Goal: Task Accomplishment & Management: Complete application form

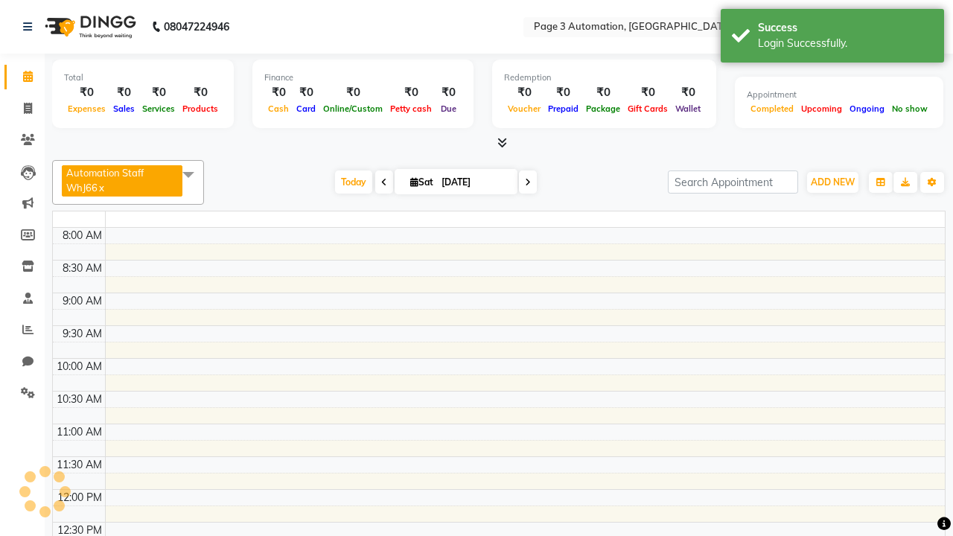
select select "en"
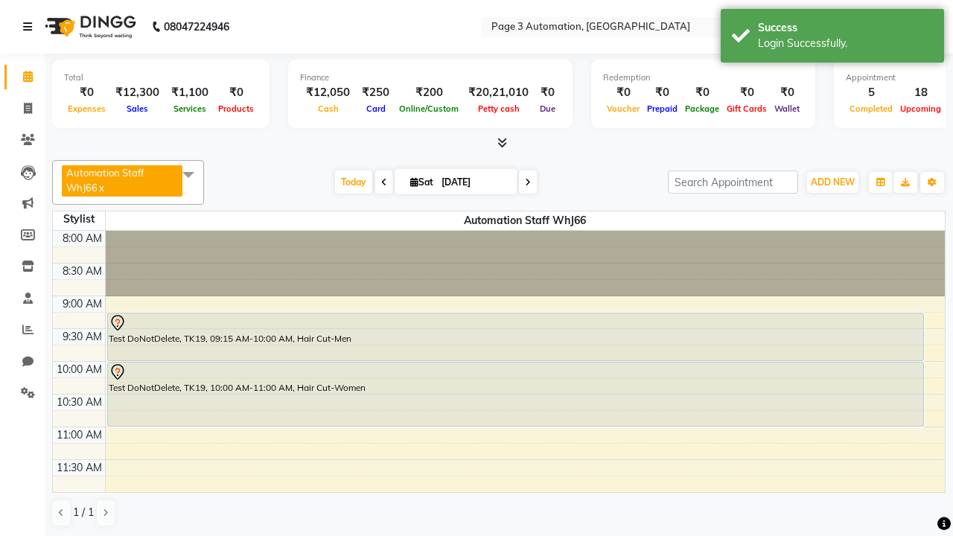
click at [31, 27] on icon at bounding box center [27, 27] width 9 height 10
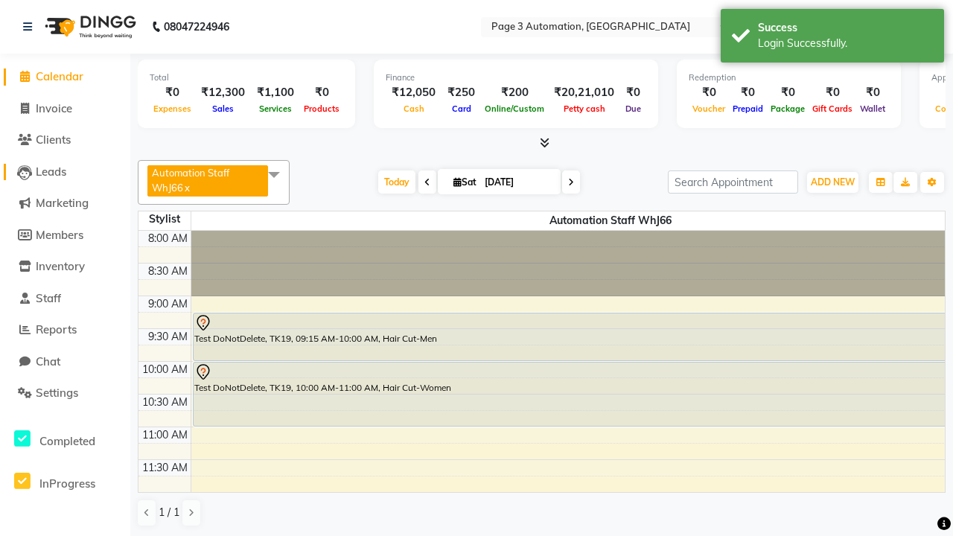
click at [65, 171] on span "Leads" at bounding box center [51, 172] width 31 height 14
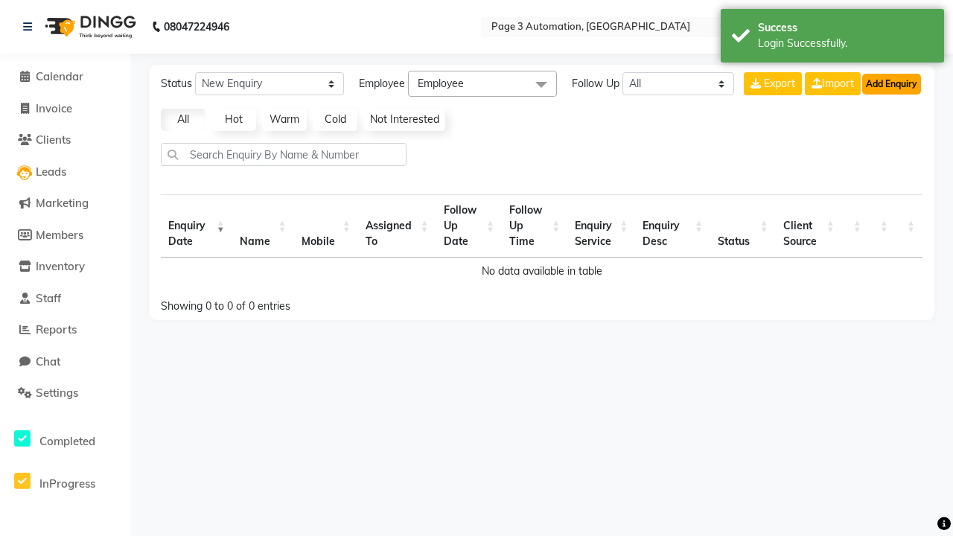
click at [892, 83] on button "Add Enquiry" at bounding box center [891, 84] width 59 height 21
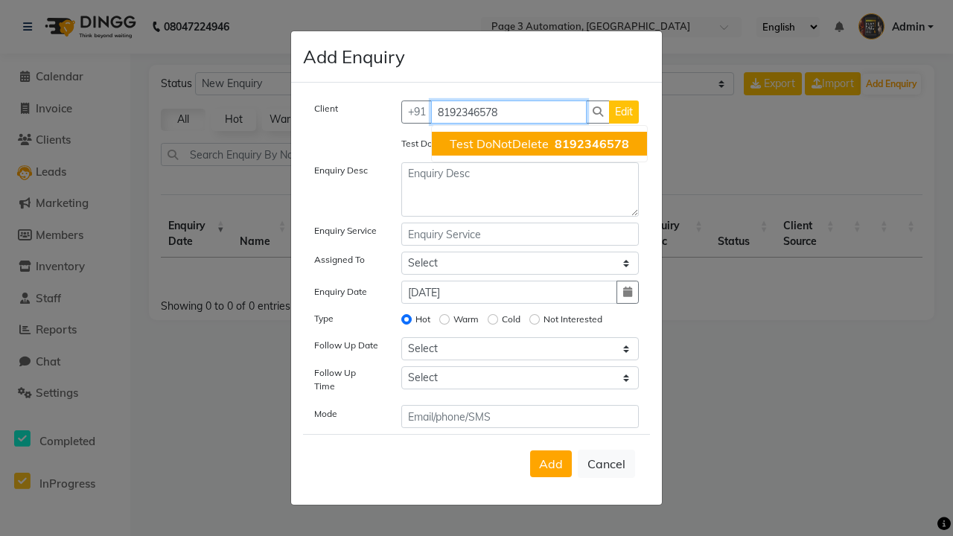
click at [539, 144] on span "Test DoNotDelete" at bounding box center [499, 143] width 99 height 15
type input "8192346578"
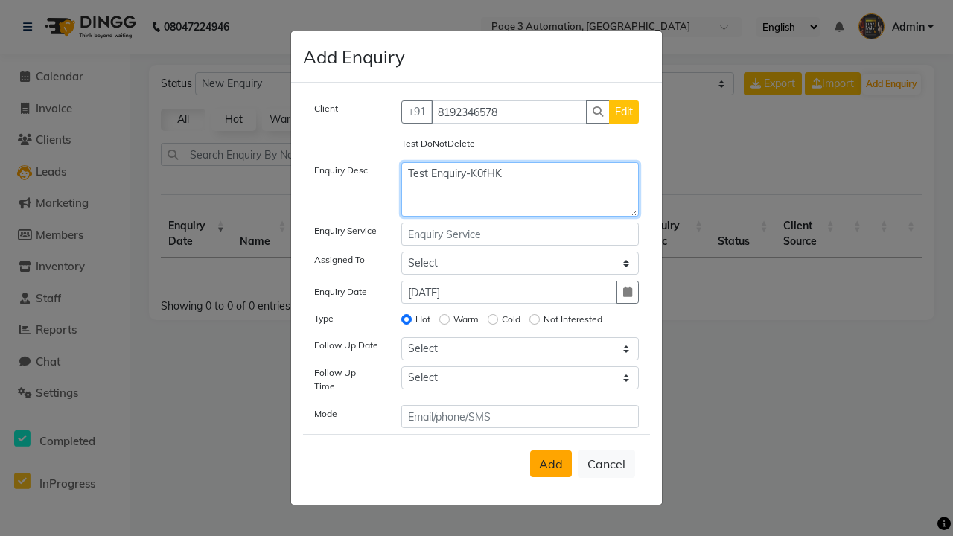
type textarea "Test Enquiry-K0fHK"
click at [551, 464] on span "Add" at bounding box center [551, 464] width 24 height 15
select select
radio input "false"
select select
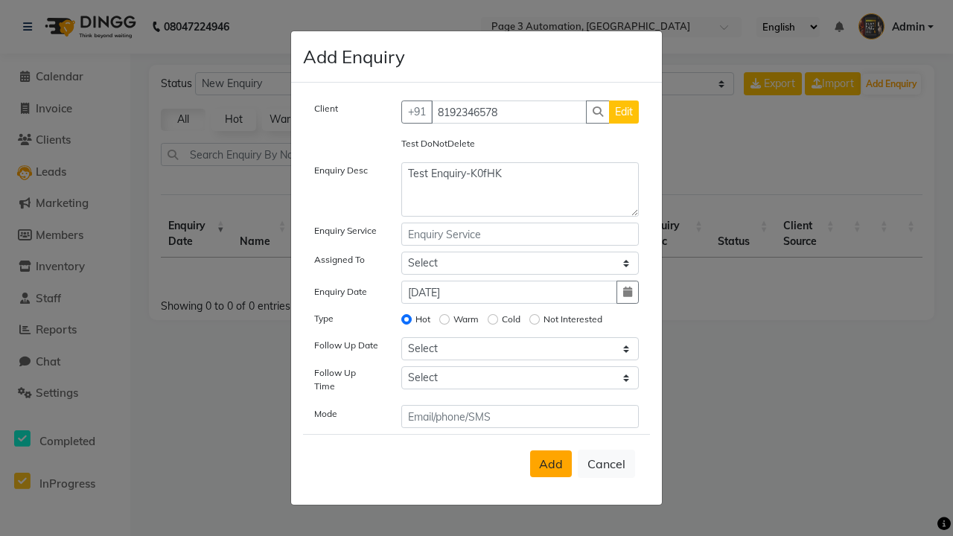
select select
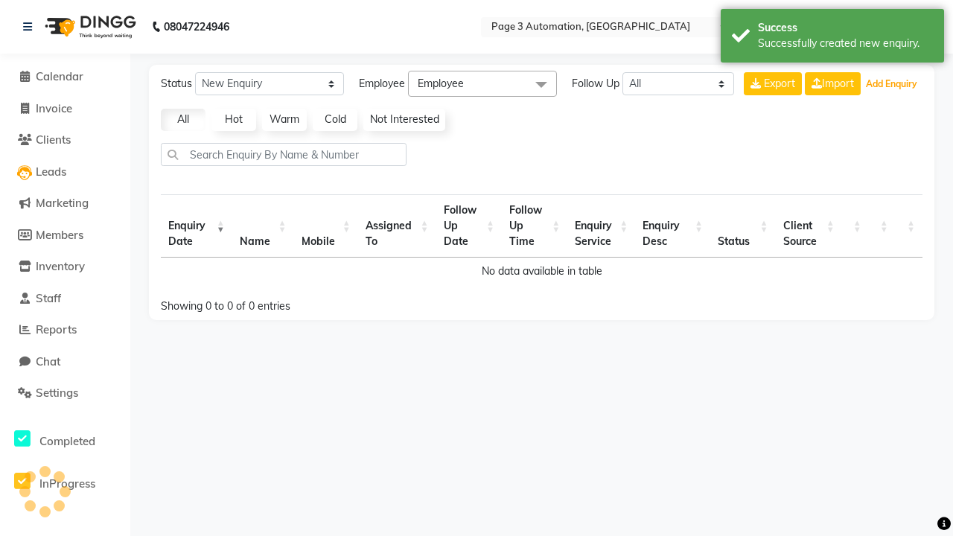
select select "10"
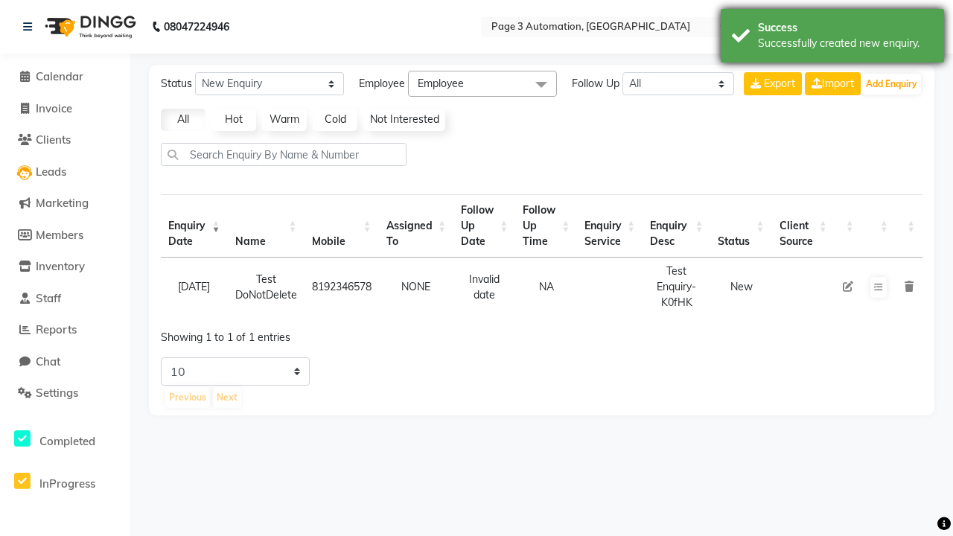
click at [833, 38] on div "Successfully created new enquiry." at bounding box center [845, 44] width 175 height 16
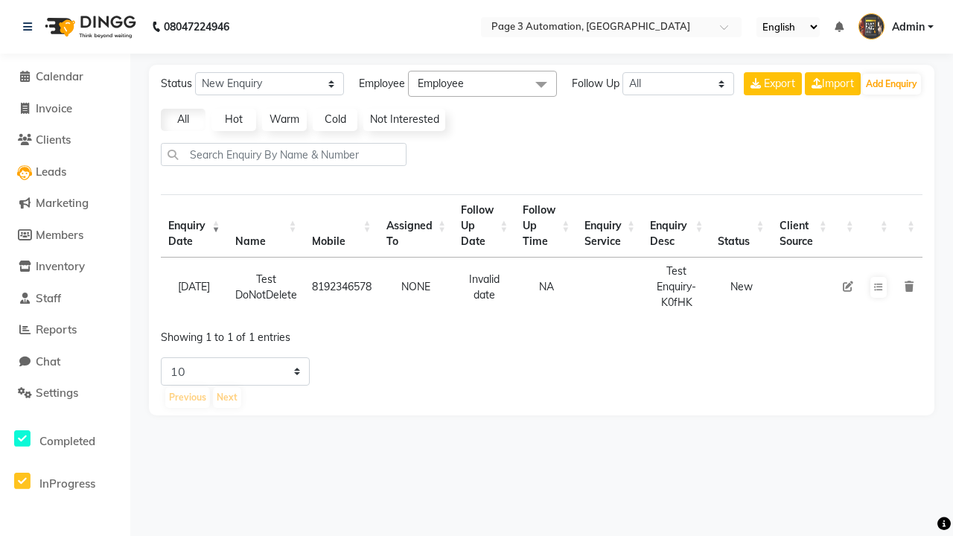
click at [848, 287] on icon at bounding box center [848, 287] width 10 height 10
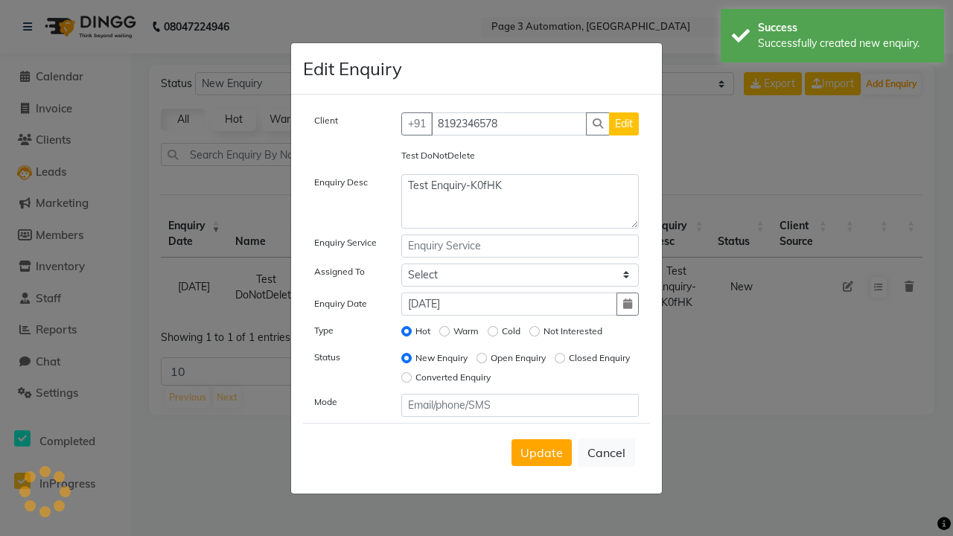
select select "711"
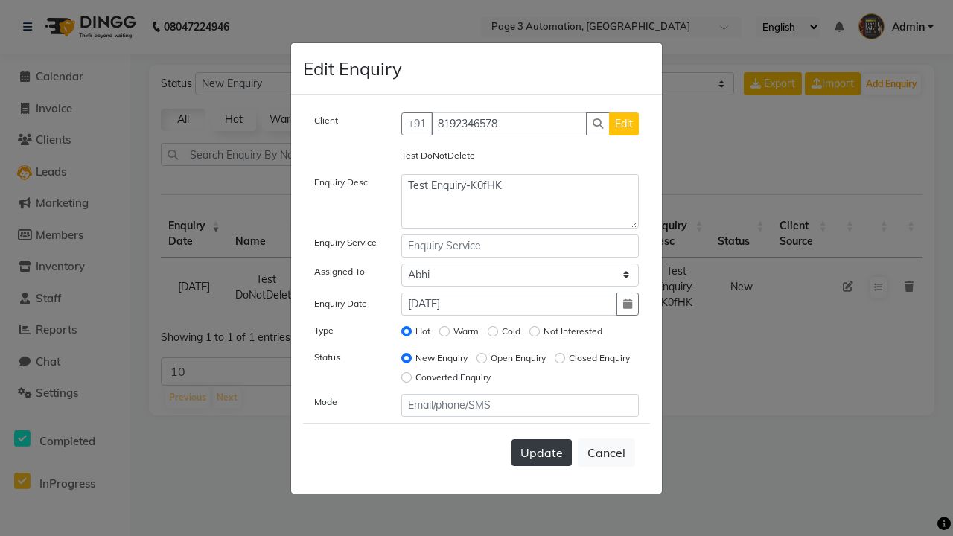
click at [541, 452] on span "Update" at bounding box center [542, 452] width 42 height 15
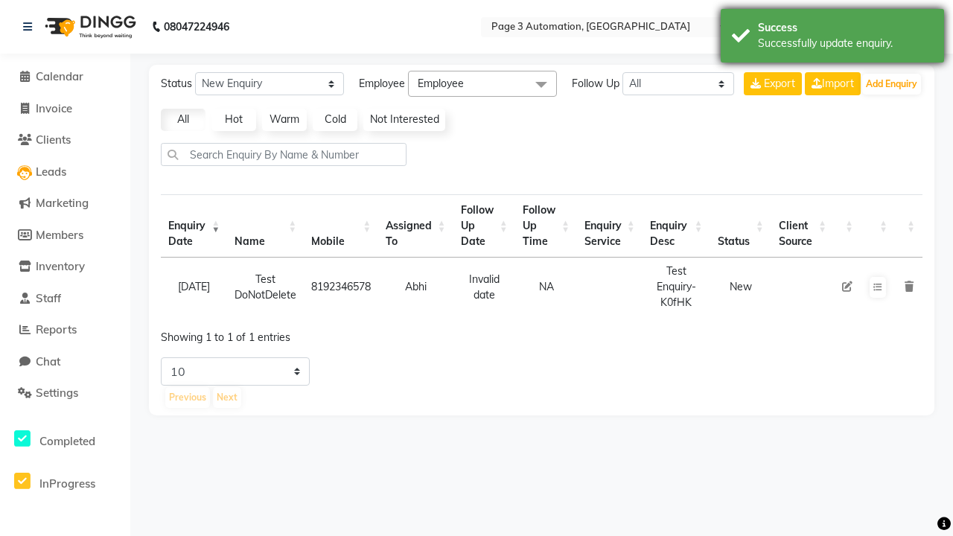
click at [833, 38] on div "Successfully update enquiry." at bounding box center [845, 44] width 175 height 16
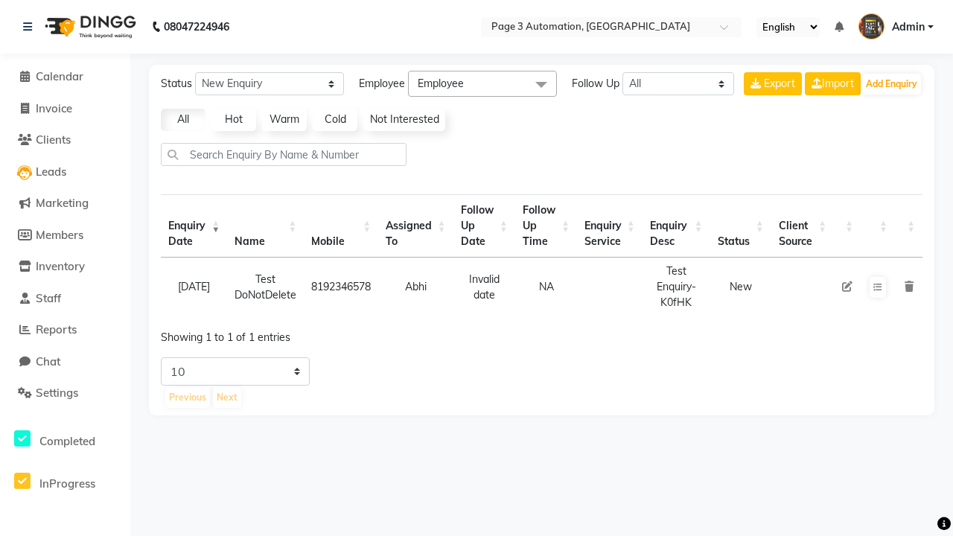
click at [909, 287] on icon at bounding box center [909, 287] width 9 height 10
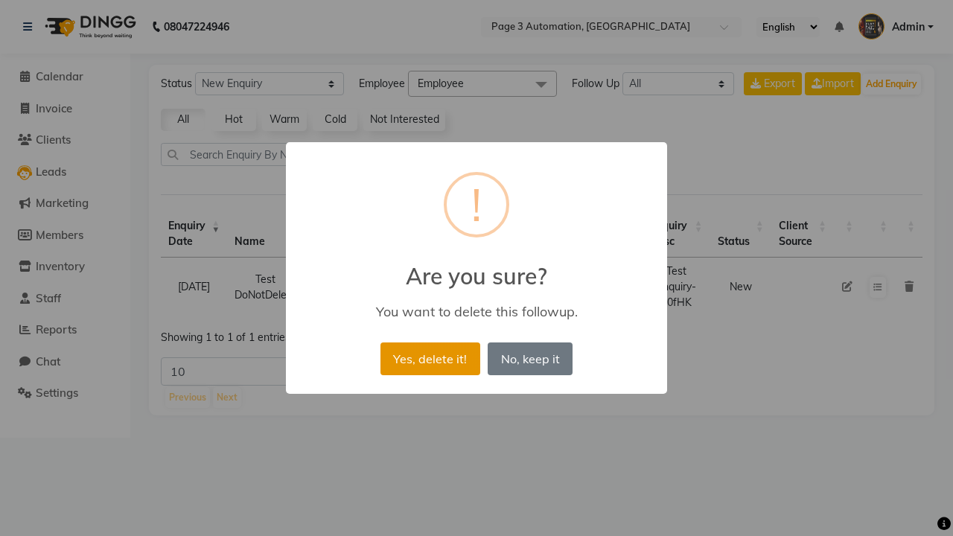
click at [430, 358] on button "Yes, delete it!" at bounding box center [431, 359] width 100 height 33
